Goal: Contribute content: Contribute content

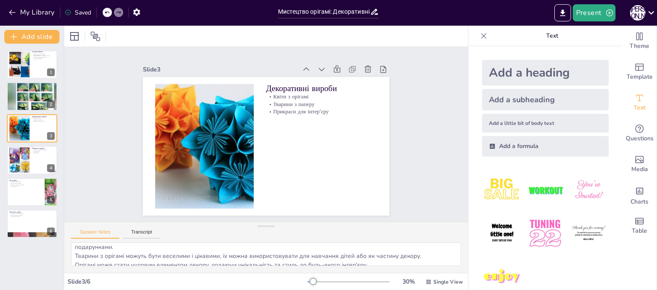
scroll to position [20, 0]
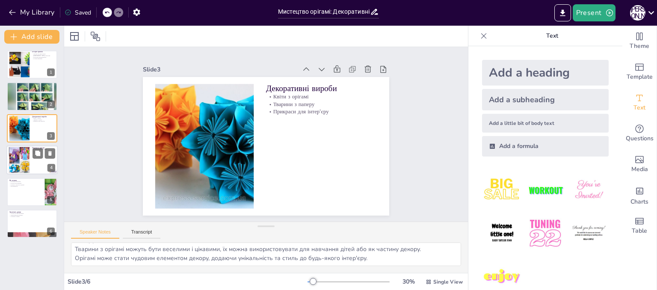
click at [44, 160] on div at bounding box center [31, 159] width 51 height 29
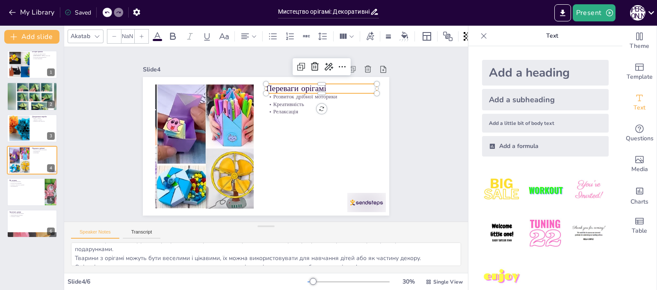
type input "48"
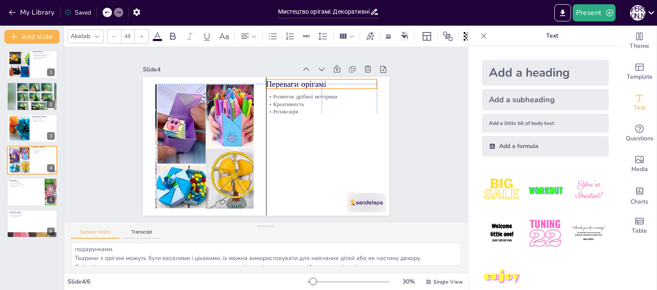
click at [327, 81] on p "Переваги орігамі" at bounding box center [321, 84] width 111 height 12
click at [409, 124] on div "Slide 1 Історія орігамі Орігамі має давні корені Орігамі в ритуалах Культурна р…" at bounding box center [266, 134] width 404 height 175
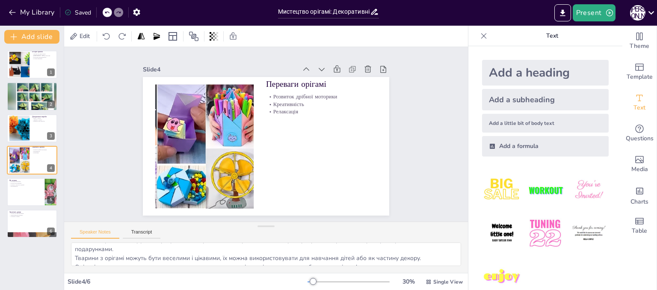
drag, startPoint x: 371, startPoint y: 200, endPoint x: 366, endPoint y: 254, distance: 54.6
click at [25, 197] on div at bounding box center [31, 192] width 51 height 29
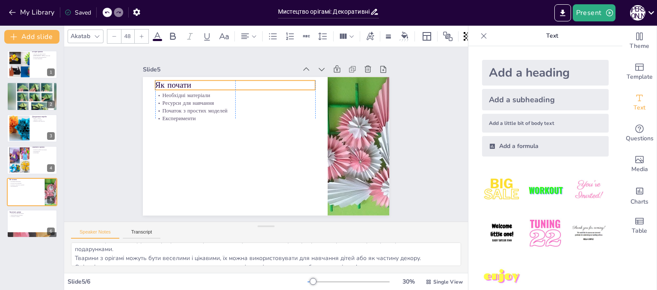
click at [186, 83] on p "Як почати" at bounding box center [235, 86] width 160 height 12
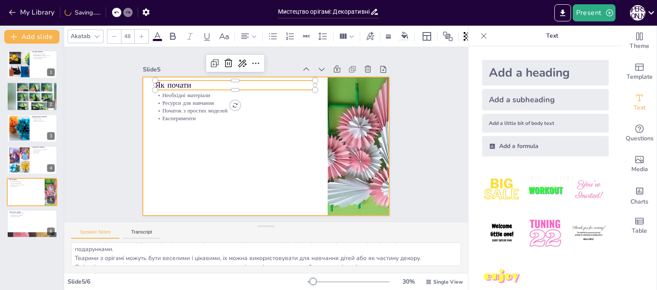
click at [156, 180] on div at bounding box center [266, 146] width 246 height 139
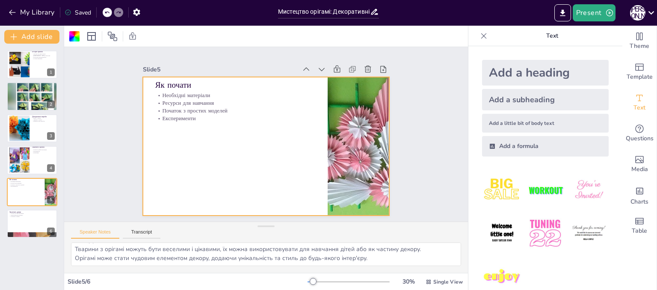
scroll to position [0, 0]
drag, startPoint x: 321, startPoint y: 169, endPoint x: 306, endPoint y: 171, distance: 14.8
click at [306, 171] on div at bounding box center [266, 146] width 246 height 139
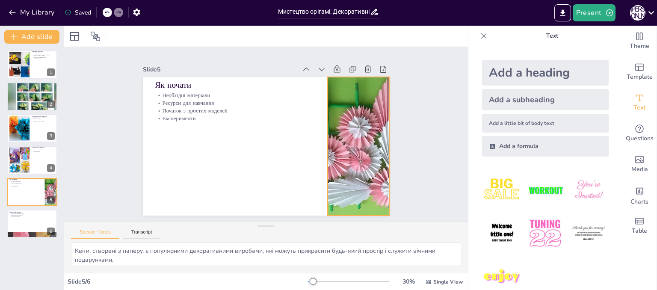
click at [325, 169] on div at bounding box center [358, 146] width 246 height 139
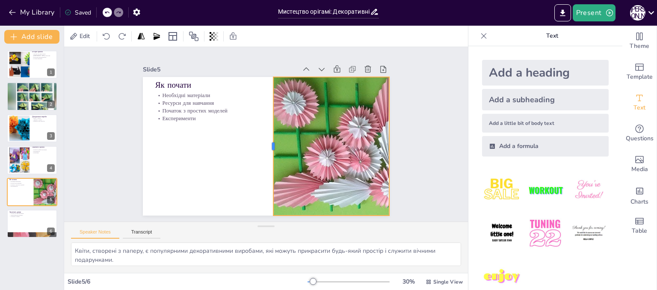
drag, startPoint x: 320, startPoint y: 142, endPoint x: 256, endPoint y: 144, distance: 64.2
click at [267, 144] on div at bounding box center [270, 146] width 7 height 139
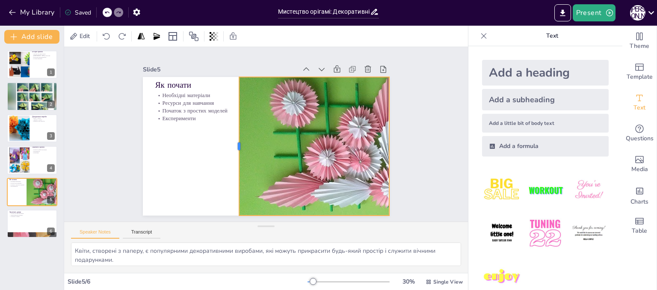
drag, startPoint x: 263, startPoint y: 143, endPoint x: 231, endPoint y: 143, distance: 32.1
click at [232, 143] on div at bounding box center [235, 146] width 7 height 139
drag, startPoint x: 384, startPoint y: 143, endPoint x: 401, endPoint y: 141, distance: 17.7
click at [407, 141] on div at bounding box center [410, 146] width 7 height 139
drag, startPoint x: 401, startPoint y: 141, endPoint x: 385, endPoint y: 141, distance: 16.7
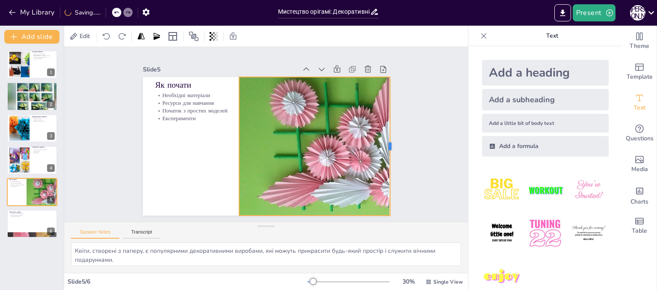
click at [390, 141] on div at bounding box center [393, 146] width 7 height 139
click at [438, 163] on div "Slide 1 Історія орігамі Орігамі має давні корені Орігамі в ритуалах Культурна р…" at bounding box center [266, 134] width 404 height 175
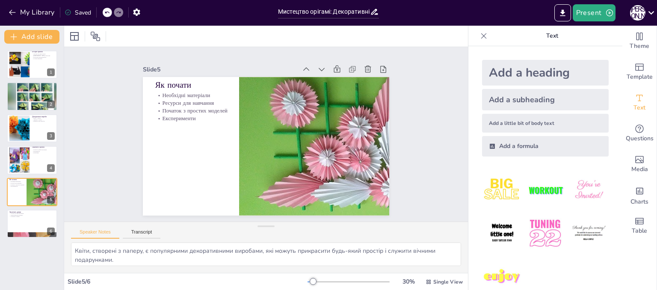
scroll to position [20, 0]
click at [48, 254] on div "Історія орігамі Орігамі має давні корені Орігамі в ритуалах Культурна різномані…" at bounding box center [32, 167] width 64 height 246
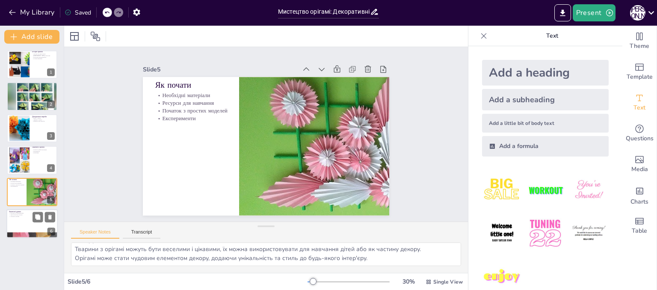
click at [38, 229] on div at bounding box center [31, 223] width 51 height 29
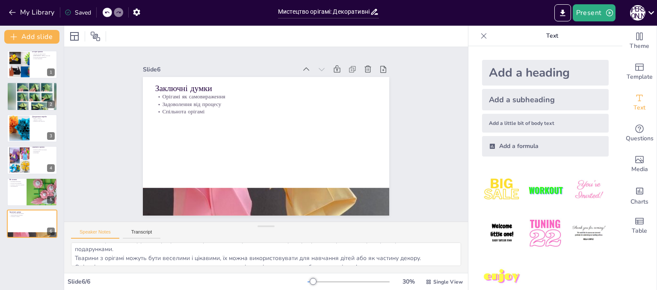
scroll to position [0, 0]
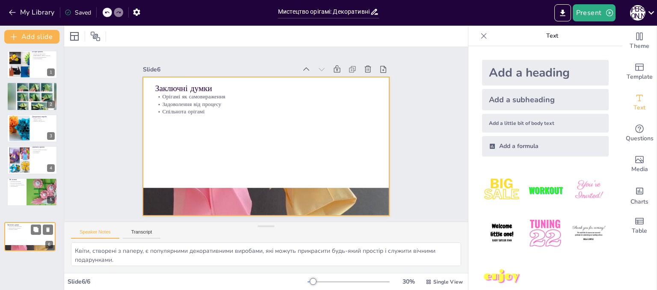
drag, startPoint x: 43, startPoint y: 226, endPoint x: 41, endPoint y: 231, distance: 6.0
click at [41, 234] on div at bounding box center [30, 236] width 50 height 28
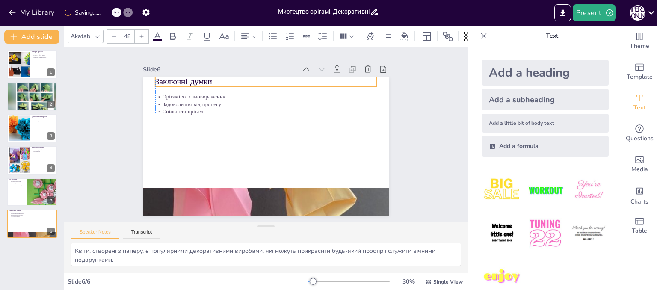
click at [203, 83] on p "Заключні думки" at bounding box center [266, 82] width 222 height 12
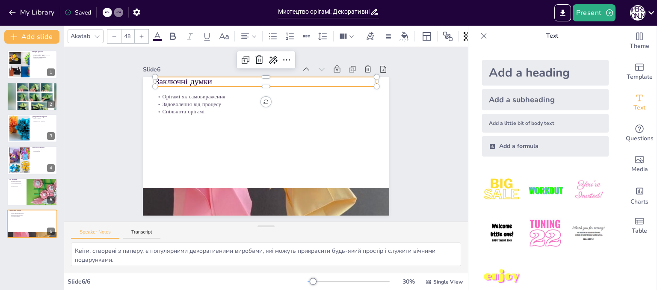
click at [433, 93] on div "Slide 1 Історія орігамі Орігамі має давні корені Орігамі в ритуалах Культурна р…" at bounding box center [266, 134] width 404 height 175
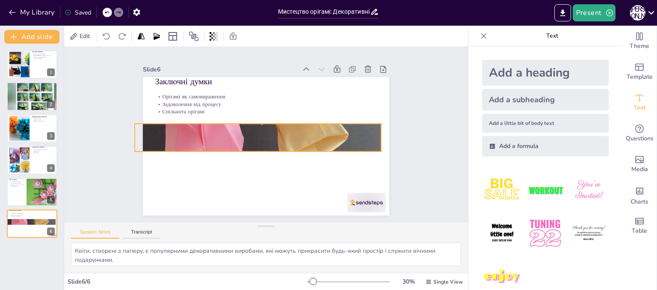
drag, startPoint x: 339, startPoint y: 186, endPoint x: 331, endPoint y: 122, distance: 64.7
click at [331, 122] on div at bounding box center [258, 137] width 246 height 339
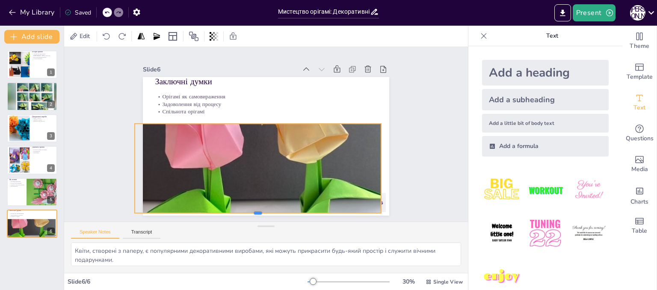
drag, startPoint x: 252, startPoint y: 149, endPoint x: 252, endPoint y: 211, distance: 61.6
click at [252, 213] on div at bounding box center [258, 216] width 246 height 7
click at [423, 98] on div "Slide 1 Історія орігамі Орігамі має давні корені Орігамі в ритуалах Культурна р…" at bounding box center [266, 134] width 404 height 175
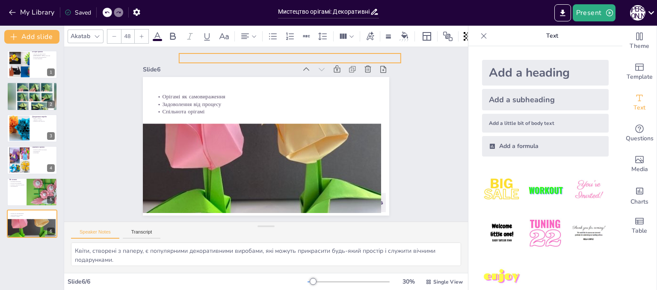
drag, startPoint x: 202, startPoint y: 83, endPoint x: 226, endPoint y: 59, distance: 33.6
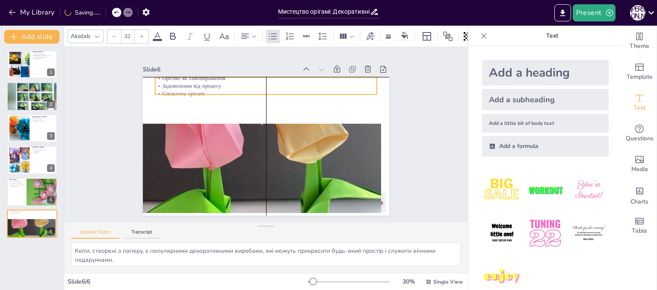
drag, startPoint x: 214, startPoint y: 95, endPoint x: 214, endPoint y: 77, distance: 17.5
click at [214, 77] on p "Орігамі як самовираження" at bounding box center [266, 78] width 222 height 8
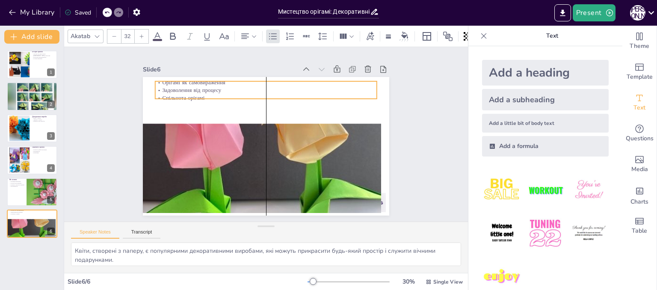
drag, startPoint x: 246, startPoint y: 76, endPoint x: 245, endPoint y: 80, distance: 4.6
click at [245, 80] on p "Орігамі як самовираження" at bounding box center [266, 83] width 222 height 8
click at [407, 118] on div "Slide 1 Історія орігамі Орігамі має давні корені Орігамі в ритуалах Культурна р…" at bounding box center [266, 134] width 404 height 175
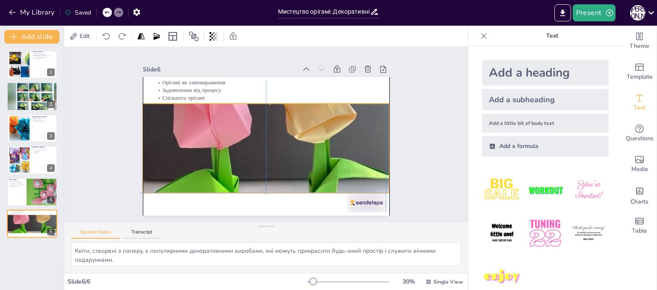
drag, startPoint x: 265, startPoint y: 120, endPoint x: 270, endPoint y: 101, distance: 19.5
click at [270, 101] on div at bounding box center [266, 117] width 246 height 339
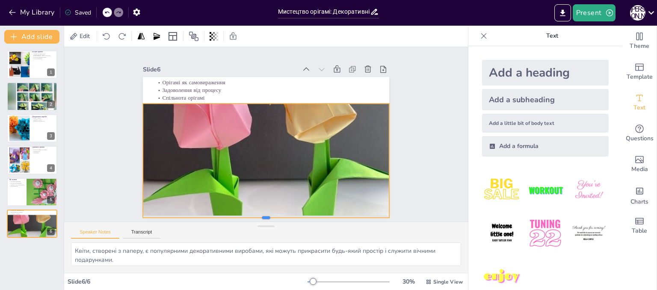
drag, startPoint x: 262, startPoint y: 192, endPoint x: 262, endPoint y: 216, distance: 24.8
click at [262, 216] on div "Slide 1 Історія орігамі Орігамі має давні корені Орігамі в ритуалах Культурна р…" at bounding box center [266, 134] width 404 height 175
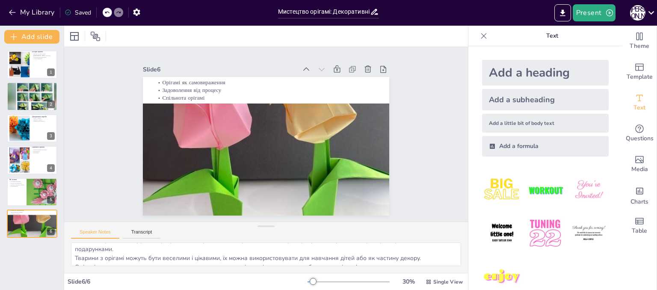
scroll to position [16, 0]
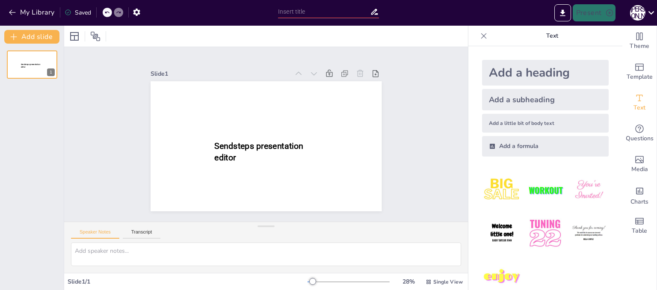
type input "Історія та традиції батіку"
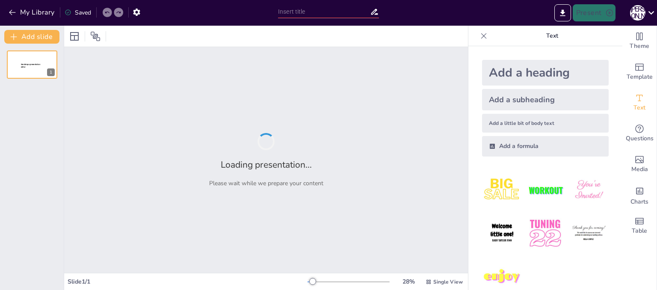
type input "Загальна характеристика українських народних розписів: Історія та традиції"
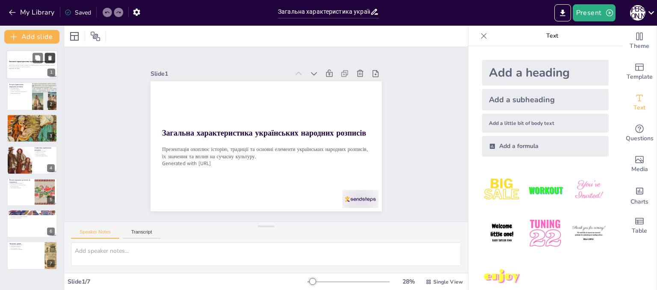
click at [54, 60] on button at bounding box center [50, 58] width 10 height 10
type textarea "Loremip dolorsitame consecte adipisci e seddoeiu tem incididun ut laboreetd mag…"
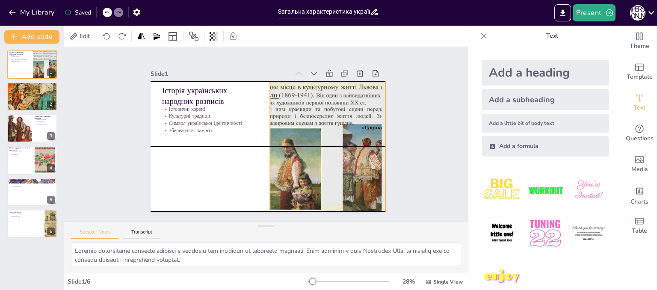
click at [263, 134] on div "Історія українських народних розписів Історичні корені Культурні традиції Симво…" at bounding box center [305, 99] width 155 height 172
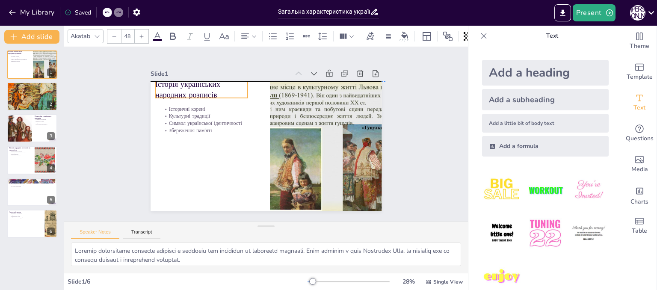
drag, startPoint x: 216, startPoint y: 91, endPoint x: 209, endPoint y: 86, distance: 8.3
click at [209, 86] on p "Історія українських народних розписів" at bounding box center [240, 60] width 88 height 72
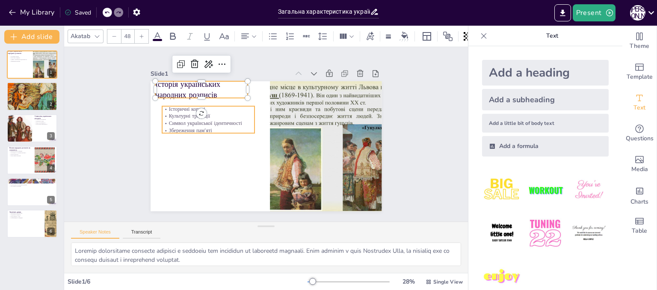
type input "32"
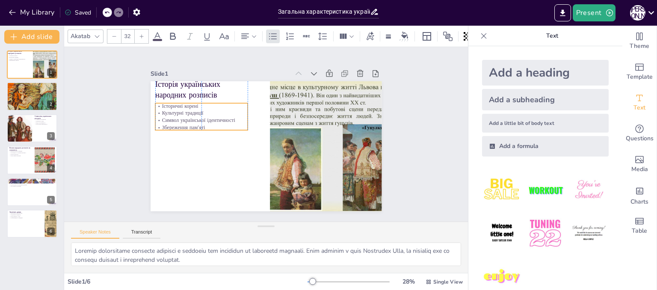
drag, startPoint x: 214, startPoint y: 112, endPoint x: 207, endPoint y: 109, distance: 7.9
click at [207, 109] on p "Культурні традиції" at bounding box center [238, 73] width 67 height 74
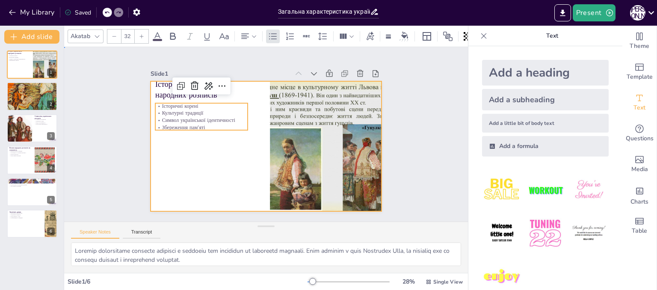
click at [244, 147] on div at bounding box center [254, 138] width 195 height 260
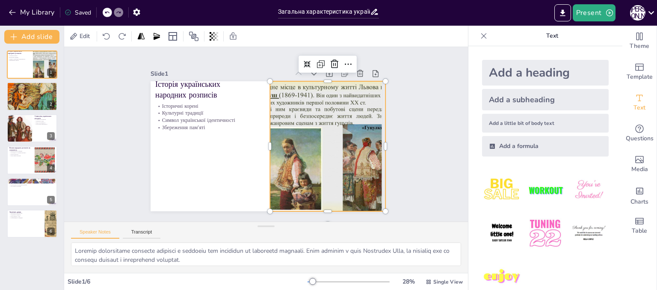
click at [274, 144] on div at bounding box center [286, 193] width 199 height 215
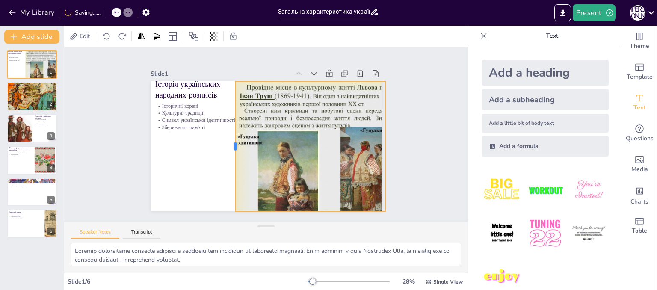
drag, startPoint x: 263, startPoint y: 140, endPoint x: 228, endPoint y: 141, distance: 34.7
click at [228, 104] on div at bounding box center [254, 100] width 130 height 7
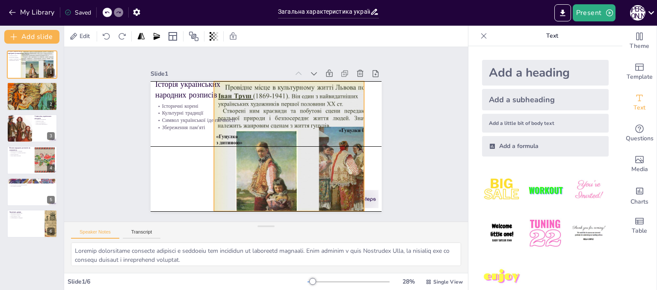
drag, startPoint x: 335, startPoint y: 140, endPoint x: 314, endPoint y: 141, distance: 21.4
click at [314, 141] on div at bounding box center [227, 147] width 225 height 222
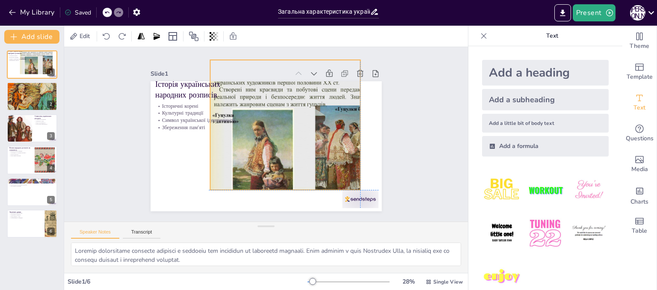
drag, startPoint x: 325, startPoint y: 154, endPoint x: 320, endPoint y: 134, distance: 20.3
click at [320, 134] on div at bounding box center [250, 165] width 217 height 226
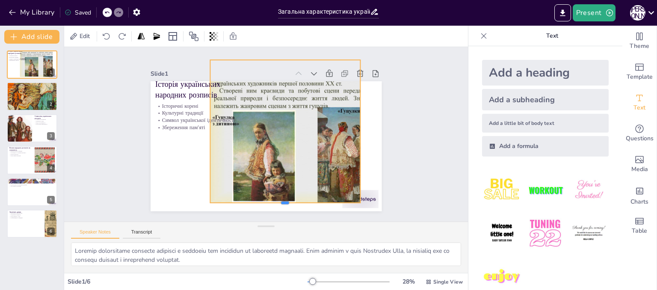
drag, startPoint x: 282, startPoint y: 188, endPoint x: 275, endPoint y: 201, distance: 14.5
click at [275, 201] on div at bounding box center [240, 204] width 126 height 94
drag, startPoint x: 354, startPoint y: 127, endPoint x: 359, endPoint y: 136, distance: 9.8
click at [268, 175] on div at bounding box center [208, 219] width 120 height 89
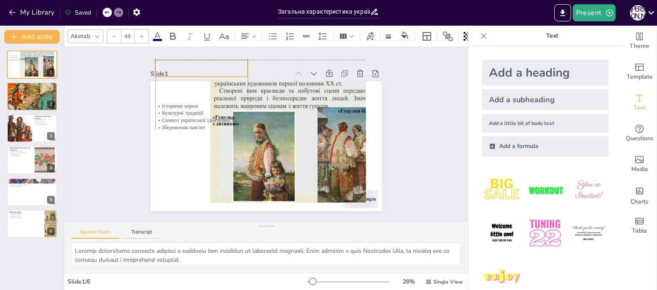
drag, startPoint x: 187, startPoint y: 92, endPoint x: 185, endPoint y: 69, distance: 23.2
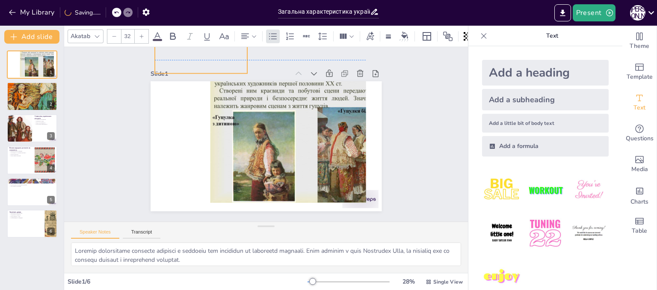
drag, startPoint x: 173, startPoint y: 121, endPoint x: 172, endPoint y: 64, distance: 56.9
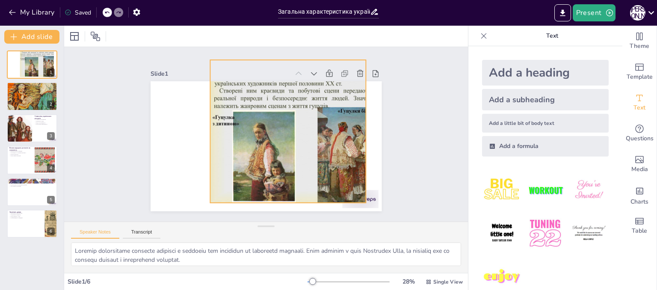
click at [217, 139] on div at bounding box center [292, 159] width 229 height 232
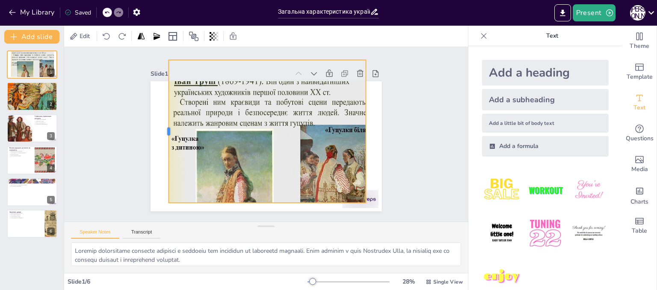
drag, startPoint x: 203, startPoint y: 127, endPoint x: 154, endPoint y: 165, distance: 61.6
click at [154, 157] on div at bounding box center [175, 90] width 64 height 133
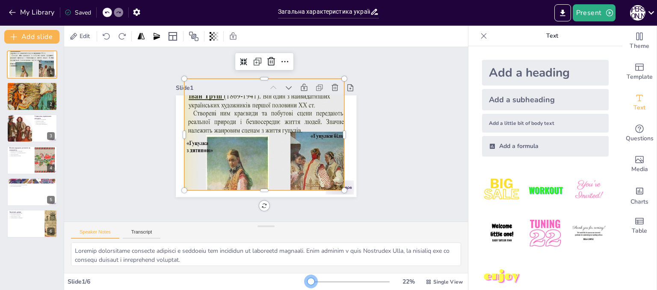
drag, startPoint x: 307, startPoint y: 281, endPoint x: 305, endPoint y: 286, distance: 5.4
click at [308, 286] on div "22 % Single View" at bounding box center [386, 282] width 157 height 14
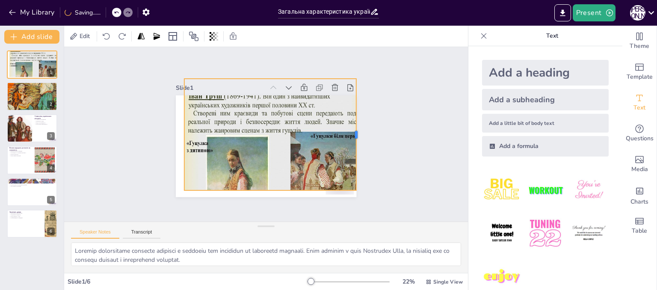
drag, startPoint x: 339, startPoint y: 137, endPoint x: 351, endPoint y: 144, distance: 13.8
click at [226, 144] on div at bounding box center [190, 189] width 71 height 95
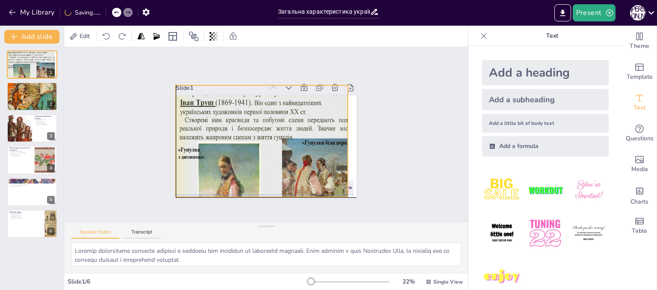
drag, startPoint x: 228, startPoint y: 130, endPoint x: 220, endPoint y: 136, distance: 9.8
click at [220, 136] on div at bounding box center [279, 163] width 231 height 220
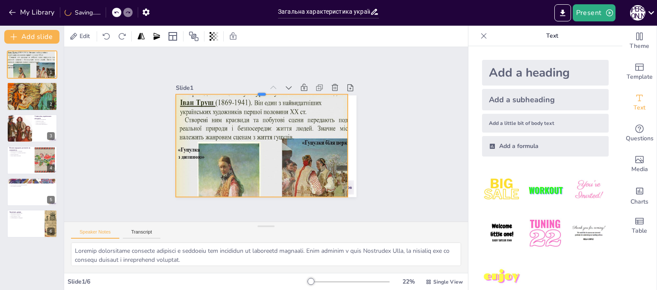
drag, startPoint x: 255, startPoint y: 81, endPoint x: 255, endPoint y: 90, distance: 9.0
click at [255, 90] on div at bounding box center [276, 91] width 166 height 59
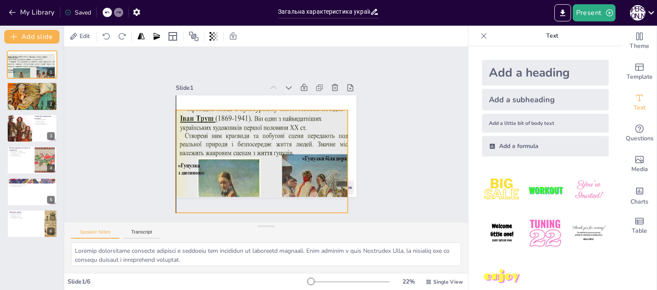
drag, startPoint x: 253, startPoint y: 130, endPoint x: 253, endPoint y: 145, distance: 15.8
click at [253, 145] on div at bounding box center [238, 172] width 241 height 237
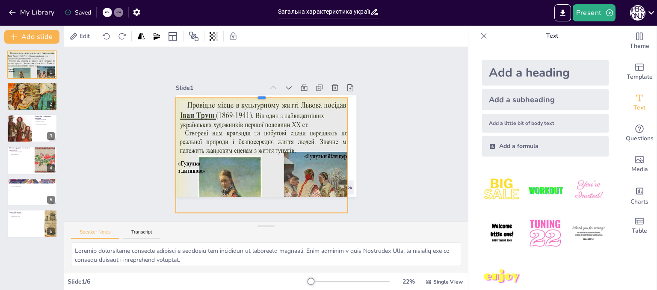
drag, startPoint x: 256, startPoint y: 107, endPoint x: 256, endPoint y: 94, distance: 12.4
click at [256, 94] on div at bounding box center [282, 98] width 152 height 92
click at [11, 11] on icon "button" at bounding box center [12, 12] width 9 height 9
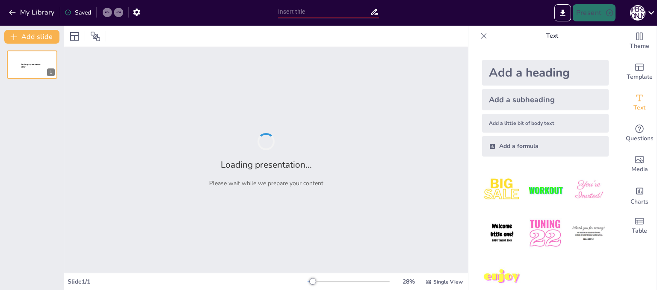
type input "Загальна характеристика українських народних розписів: Історія та традиції"
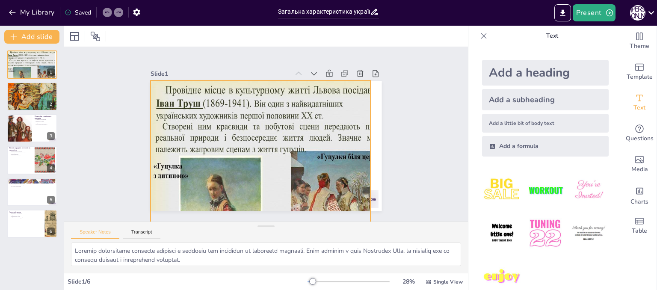
click at [165, 120] on div at bounding box center [270, 186] width 239 height 213
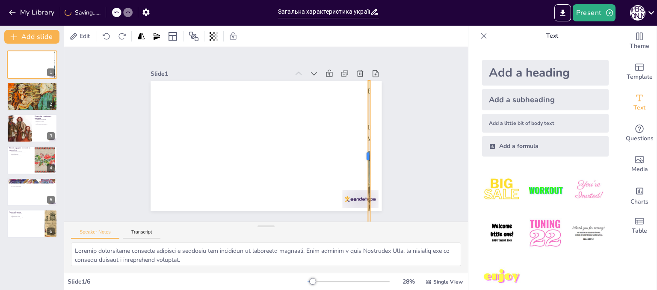
drag, startPoint x: 143, startPoint y: 152, endPoint x: 387, endPoint y: 169, distance: 244.8
click at [387, 169] on div "Slide 1 Slide 2 Основні техніки розпису Основні техніки Гутне розписування Кера…" at bounding box center [266, 134] width 279 height 154
click at [190, 55] on div "Slide 1 Slide 2 Основні техніки розпису Основні техніки Гутне розписування Кера…" at bounding box center [266, 134] width 438 height 291
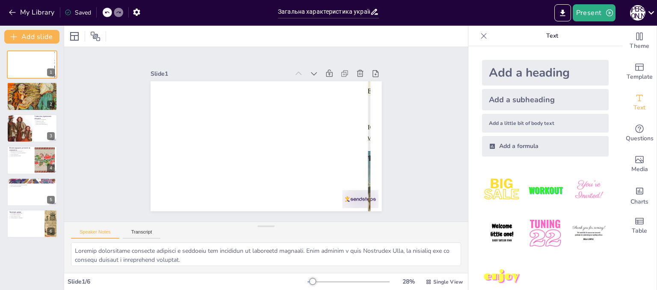
click at [109, 12] on icon at bounding box center [106, 12] width 5 height 5
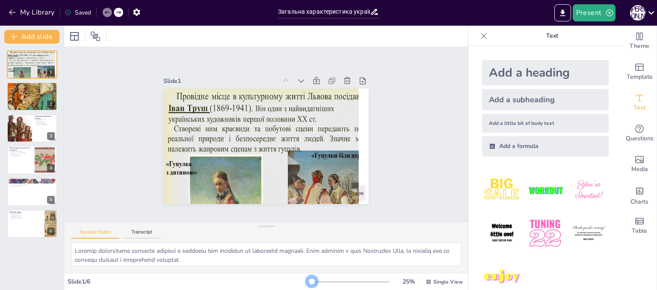
click at [308, 283] on div at bounding box center [311, 281] width 7 height 7
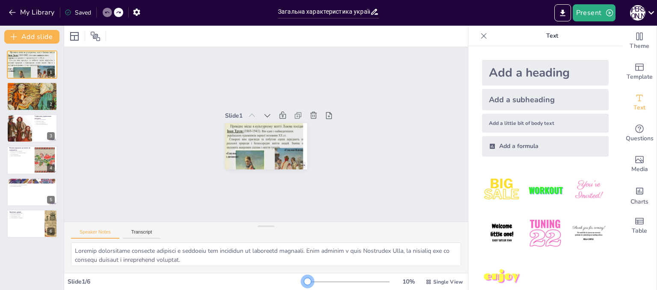
click at [304, 283] on div at bounding box center [307, 281] width 7 height 7
drag, startPoint x: 301, startPoint y: 145, endPoint x: 339, endPoint y: 146, distance: 38.5
click at [339, 146] on div "Slide 1 Slide 2 Основні техніки розпису Основні техніки Гутне розписування Кера…" at bounding box center [266, 134] width 404 height 175
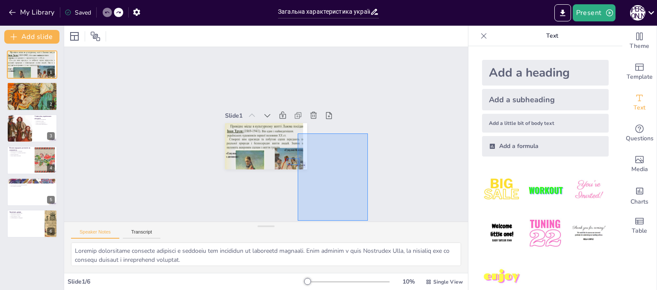
drag, startPoint x: 298, startPoint y: 133, endPoint x: 368, endPoint y: 221, distance: 112.0
click at [368, 221] on div "Slide 1 Slide 2 Основні техніки розпису Основні техніки Гутне розписування Кера…" at bounding box center [266, 134] width 404 height 175
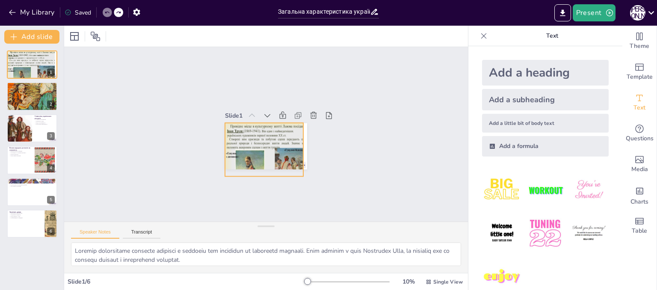
click at [294, 140] on div at bounding box center [267, 161] width 85 height 76
drag, startPoint x: 297, startPoint y: 148, endPoint x: 302, endPoint y: 150, distance: 5.3
click at [308, 150] on div at bounding box center [311, 149] width 7 height 53
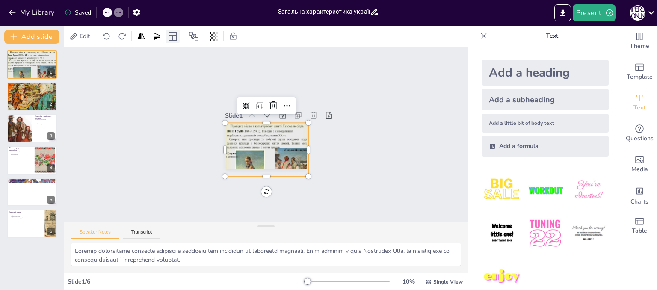
click at [174, 36] on icon at bounding box center [173, 36] width 10 height 10
click at [139, 38] on icon at bounding box center [141, 36] width 7 height 6
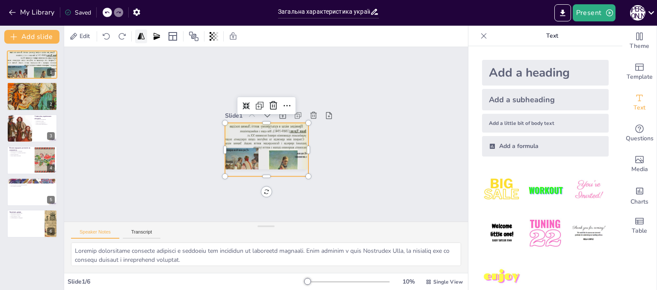
click at [139, 38] on icon at bounding box center [141, 36] width 7 height 6
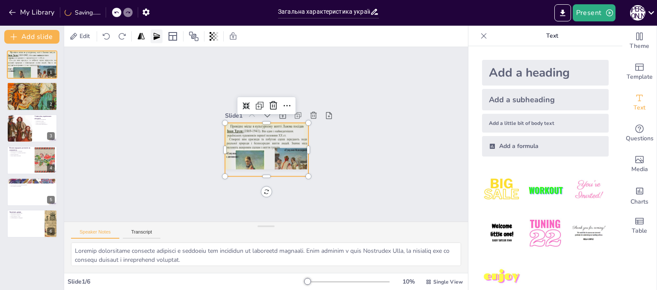
click at [152, 36] on icon at bounding box center [156, 36] width 9 height 9
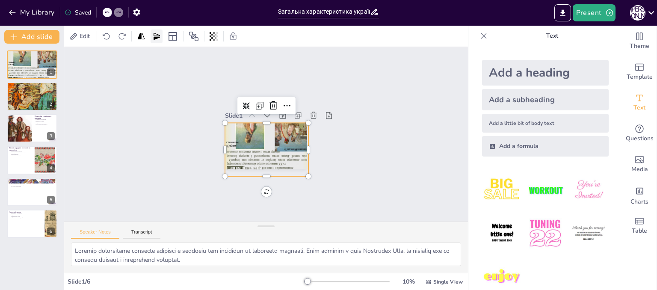
click at [152, 36] on icon at bounding box center [156, 36] width 9 height 9
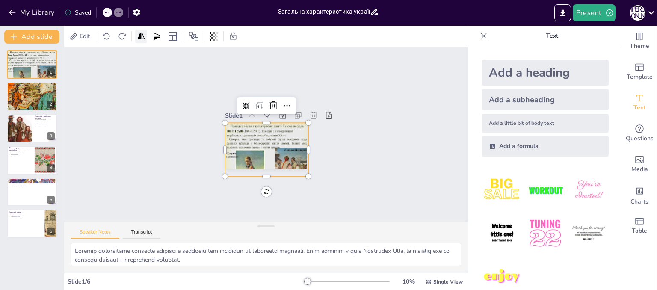
click at [136, 36] on div at bounding box center [141, 37] width 12 height 14
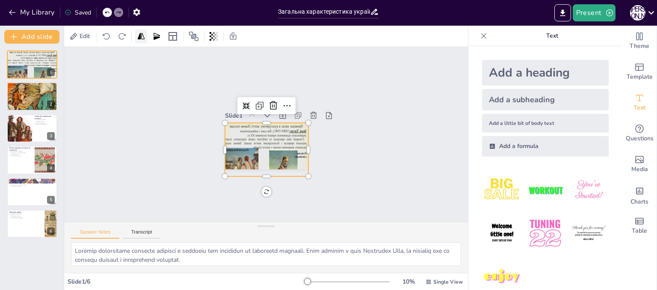
click at [136, 36] on div at bounding box center [141, 37] width 12 height 14
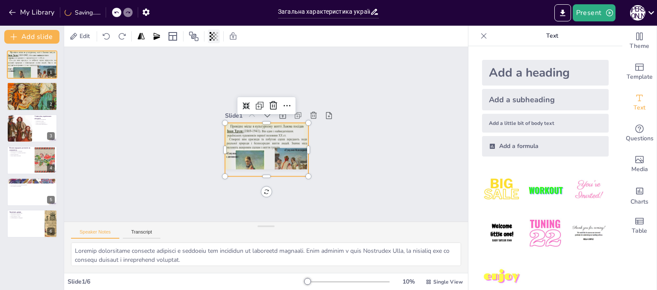
click at [211, 37] on icon at bounding box center [214, 36] width 9 height 9
click at [194, 37] on icon at bounding box center [194, 36] width 10 height 10
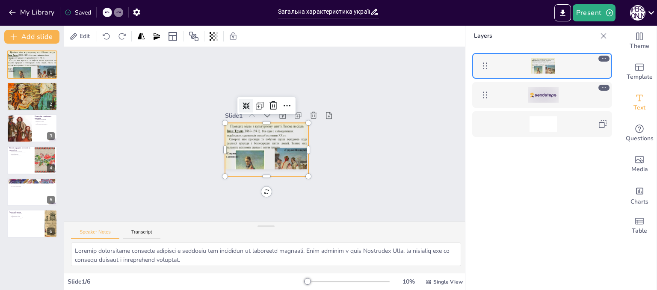
click at [243, 103] on icon at bounding box center [246, 105] width 7 height 7
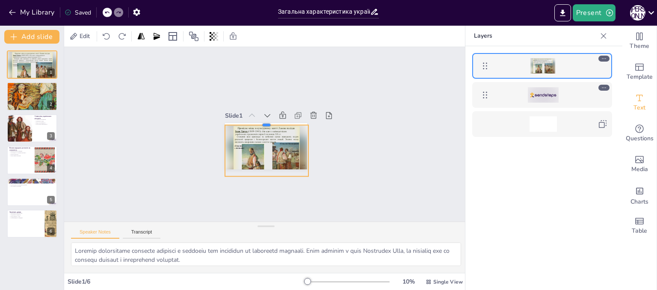
click at [260, 120] on div at bounding box center [266, 121] width 83 height 7
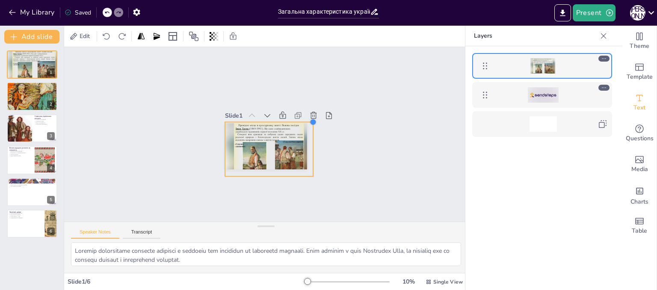
drag, startPoint x: 299, startPoint y: 121, endPoint x: 286, endPoint y: 118, distance: 13.6
click at [286, 118] on div "Slide 1" at bounding box center [266, 139] width 88 height 68
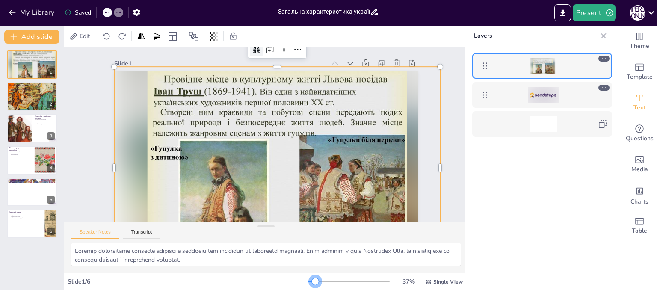
drag, startPoint x: 302, startPoint y: 282, endPoint x: 310, endPoint y: 282, distance: 8.1
click at [312, 282] on div at bounding box center [315, 281] width 7 height 7
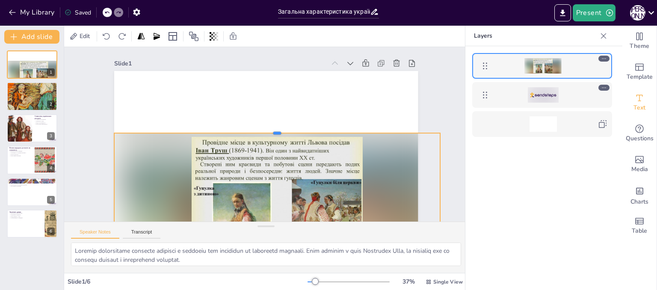
drag, startPoint x: 273, startPoint y: 65, endPoint x: 277, endPoint y: 132, distance: 66.5
click at [277, 132] on div at bounding box center [277, 129] width 326 height 7
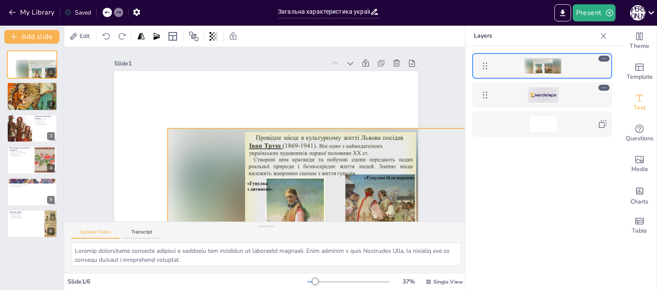
drag, startPoint x: 253, startPoint y: 156, endPoint x: 307, endPoint y: 151, distance: 53.7
click at [307, 151] on div at bounding box center [323, 202] width 338 height 169
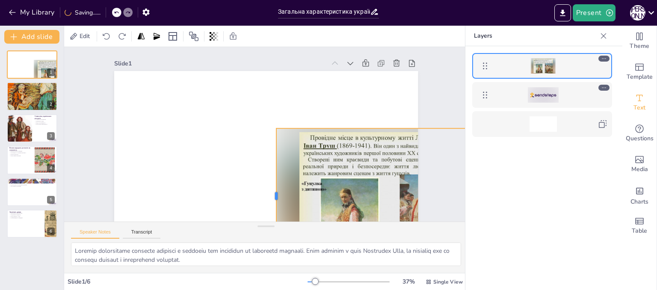
drag, startPoint x: 161, startPoint y: 196, endPoint x: 270, endPoint y: 196, distance: 108.7
click at [270, 196] on div at bounding box center [266, 197] width 21 height 136
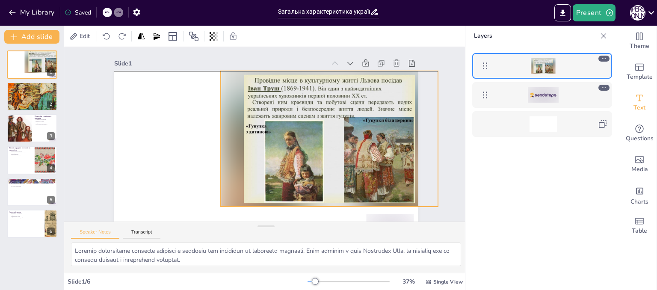
drag, startPoint x: 355, startPoint y: 157, endPoint x: 299, endPoint y: 101, distance: 78.3
click at [299, 101] on div at bounding box center [329, 139] width 217 height 136
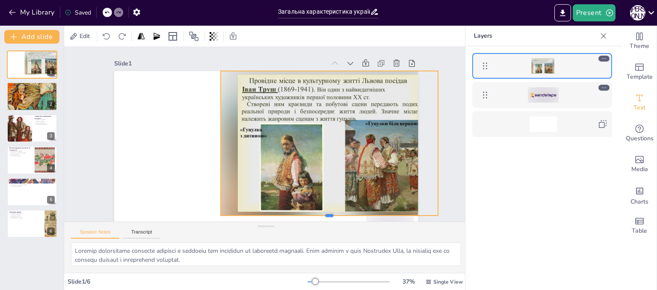
drag, startPoint x: 324, startPoint y: 208, endPoint x: 324, endPoint y: 217, distance: 9.0
click at [324, 217] on div "Slide 1 Slide 2 Основні техніки розпису Основні техніки Гутне розписування Кера…" at bounding box center [266, 134] width 404 height 175
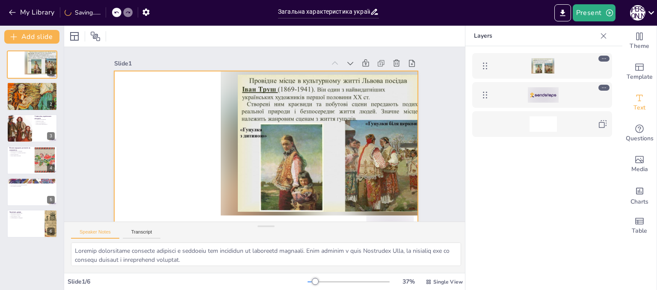
click at [163, 120] on div at bounding box center [255, 153] width 349 height 300
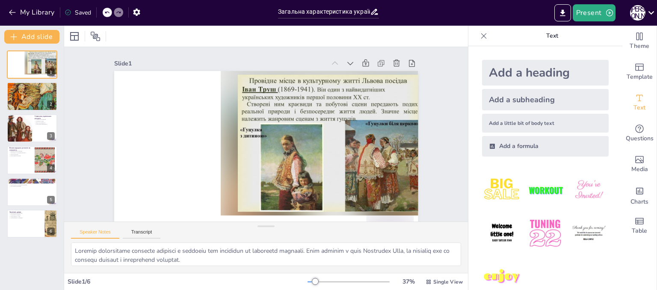
click at [137, 31] on div at bounding box center [266, 36] width 404 height 21
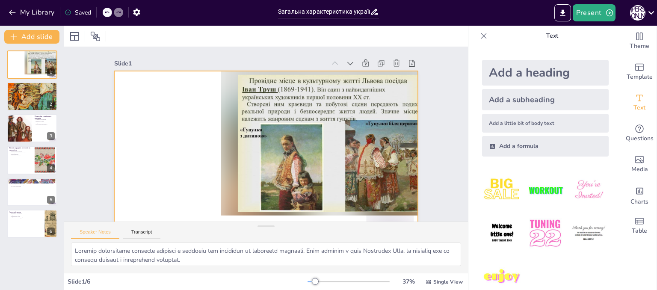
click at [138, 85] on div at bounding box center [264, 157] width 320 height 202
click at [138, 85] on div at bounding box center [264, 156] width 320 height 201
click at [78, 39] on div at bounding box center [74, 36] width 10 height 10
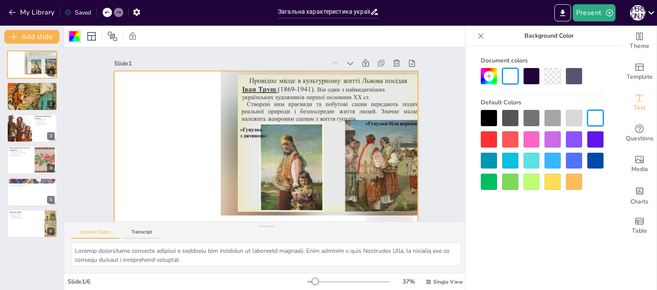
click at [78, 77] on div "Slide 1 Slide 2 Основні техніки розпису Основні техніки Гутне розписування Кера…" at bounding box center [266, 144] width 404 height 195
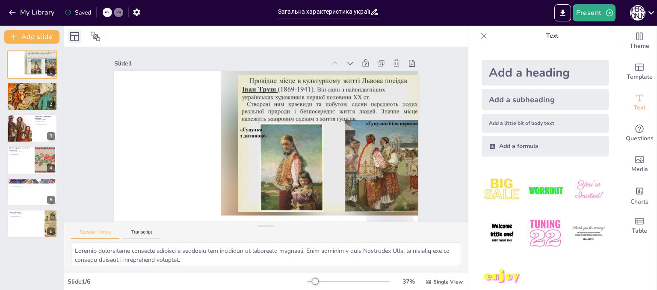
click at [75, 38] on icon at bounding box center [74, 36] width 10 height 10
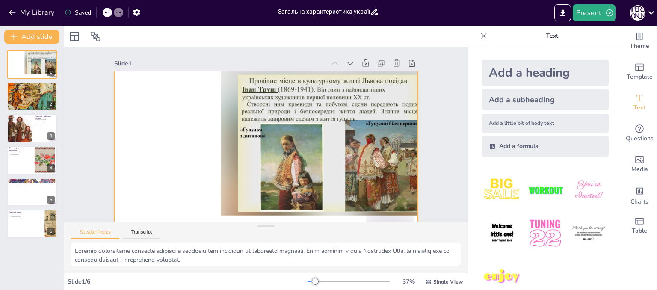
click at [131, 80] on div at bounding box center [264, 157] width 320 height 202
